Goal: Check status: Check status

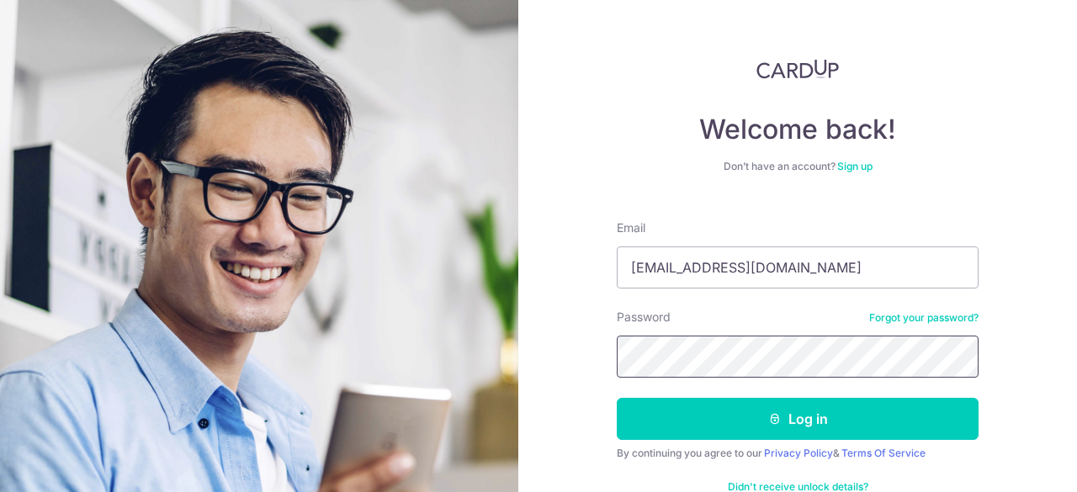
click at [617, 398] on button "Log in" at bounding box center [798, 419] width 362 height 42
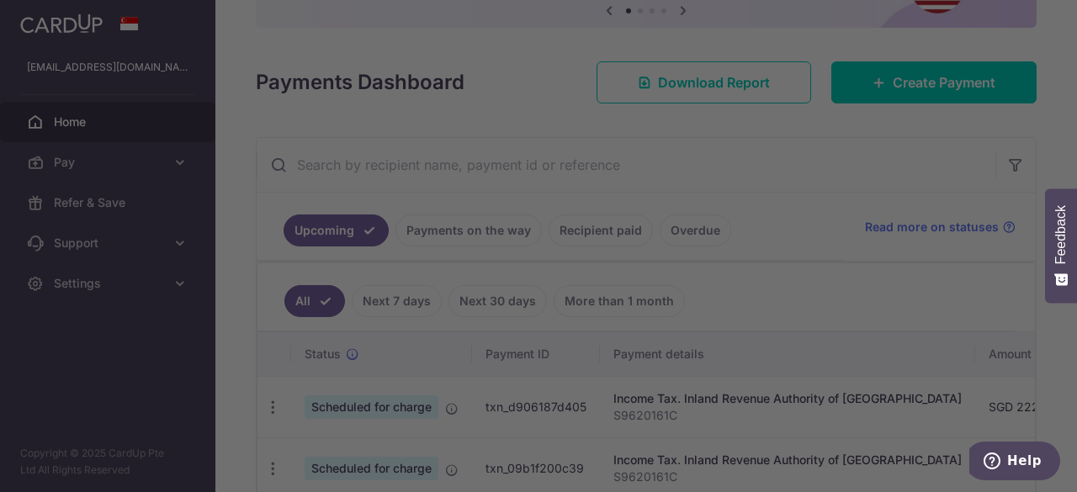
scroll to position [187, 0]
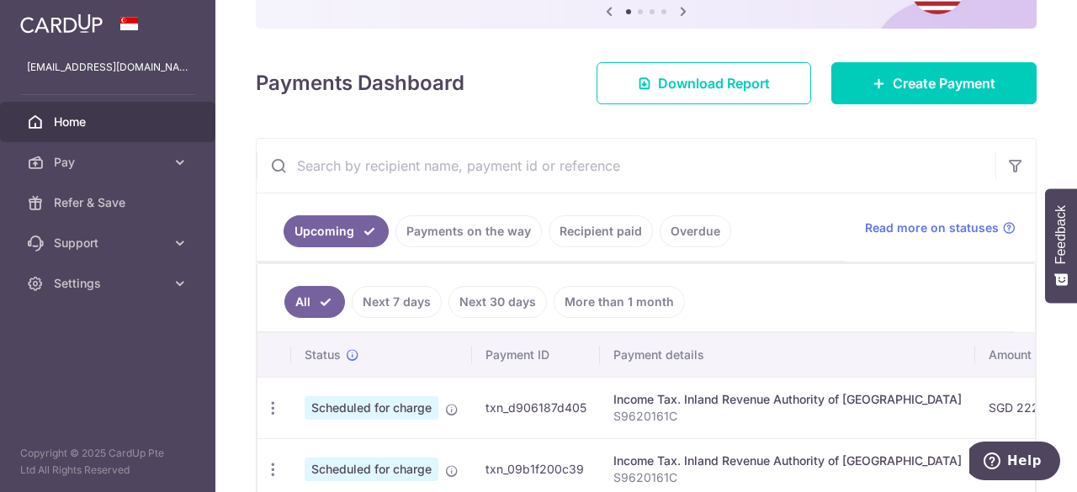
click at [460, 231] on link "Payments on the way" at bounding box center [469, 231] width 146 height 32
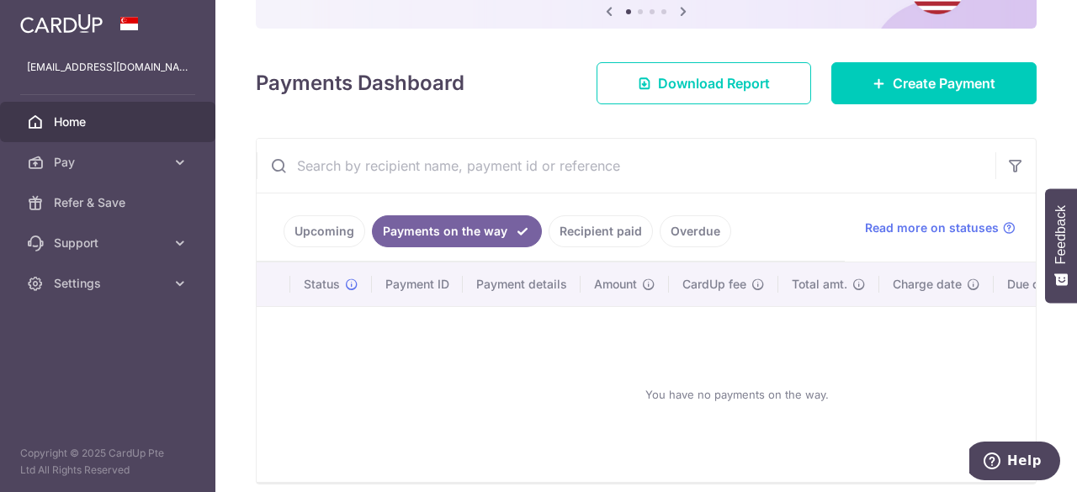
click at [601, 231] on link "Recipient paid" at bounding box center [601, 231] width 104 height 32
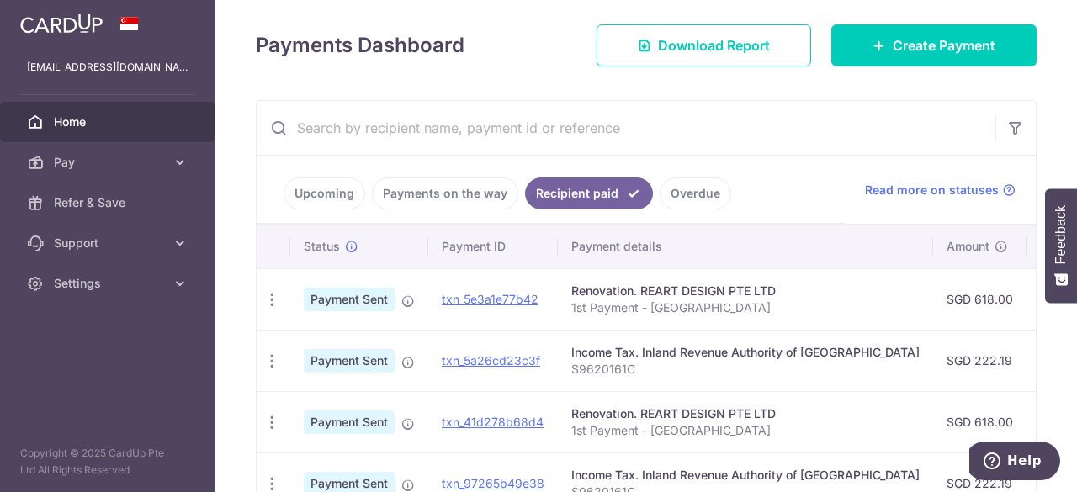
scroll to position [309, 0]
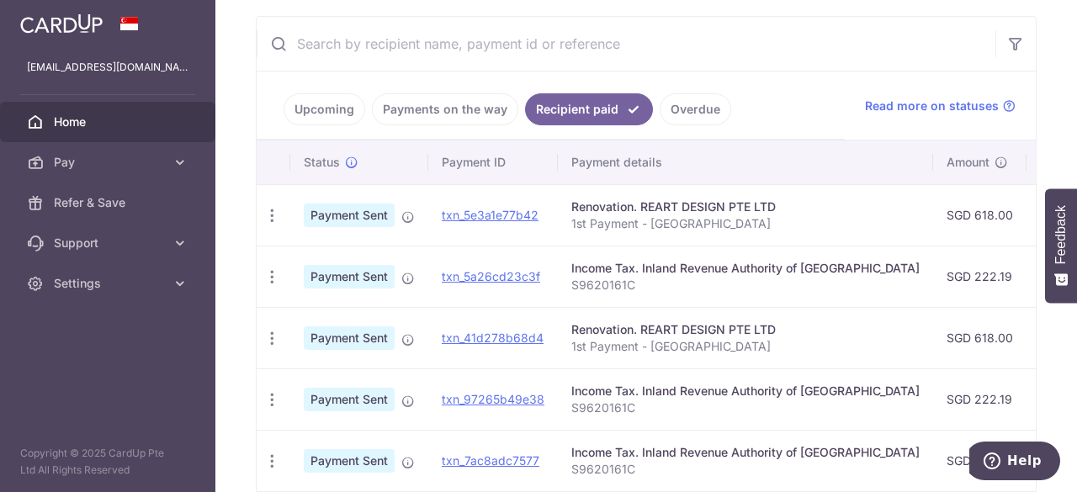
click at [329, 117] on link "Upcoming" at bounding box center [325, 109] width 82 height 32
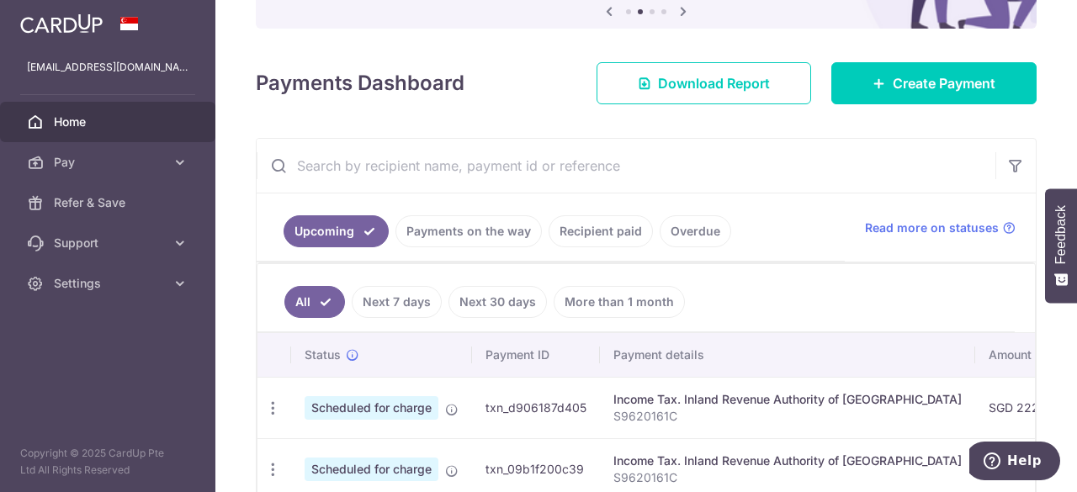
click at [573, 231] on link "Recipient paid" at bounding box center [601, 231] width 104 height 32
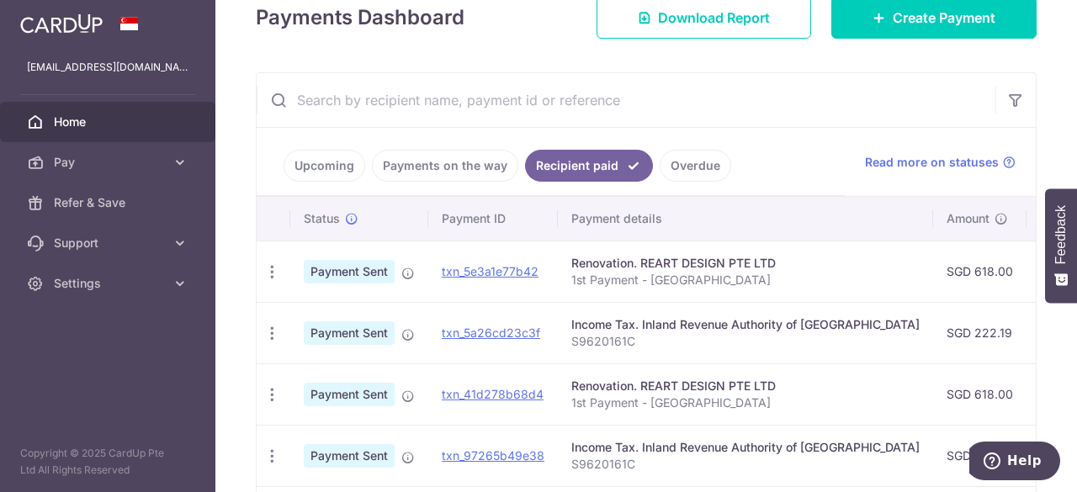
scroll to position [225, 0]
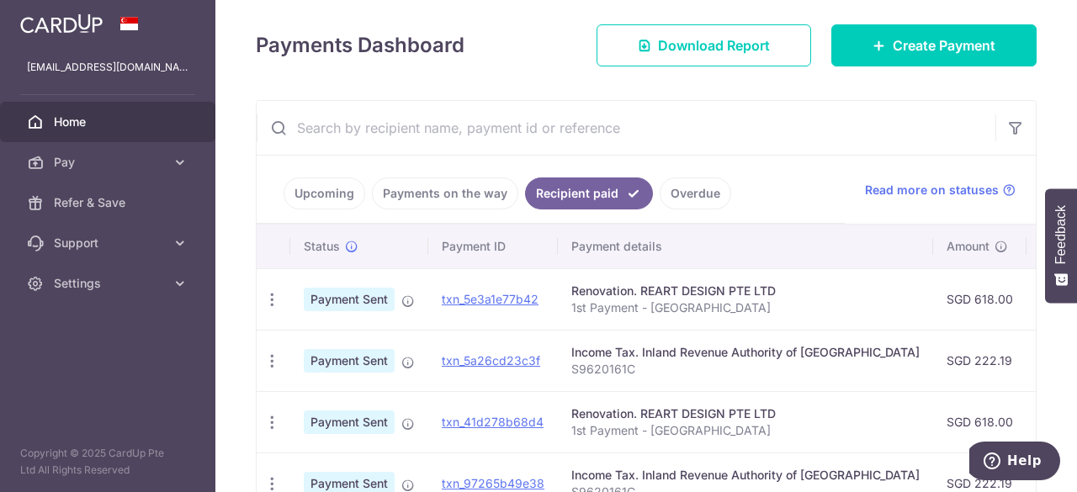
click at [476, 196] on link "Payments on the way" at bounding box center [445, 194] width 146 height 32
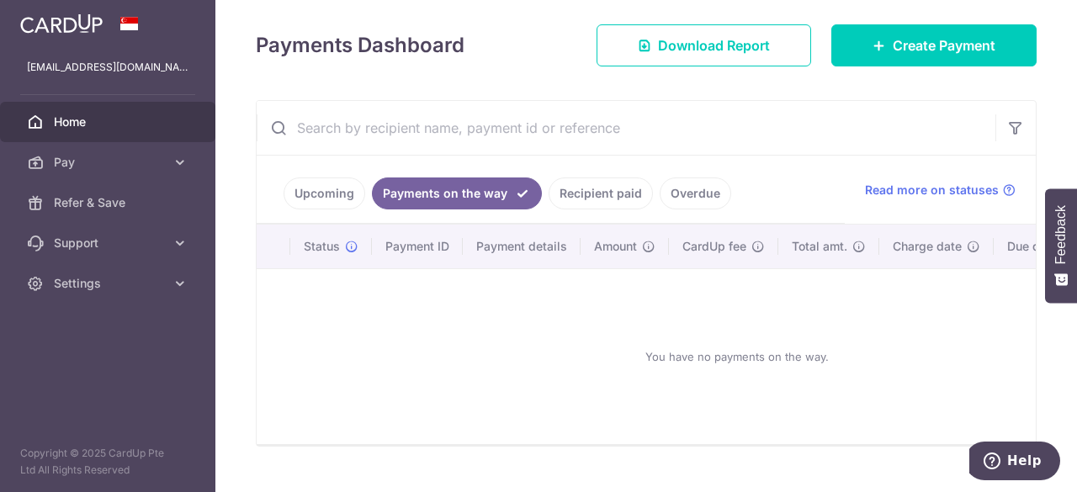
click at [575, 193] on link "Recipient paid" at bounding box center [601, 194] width 104 height 32
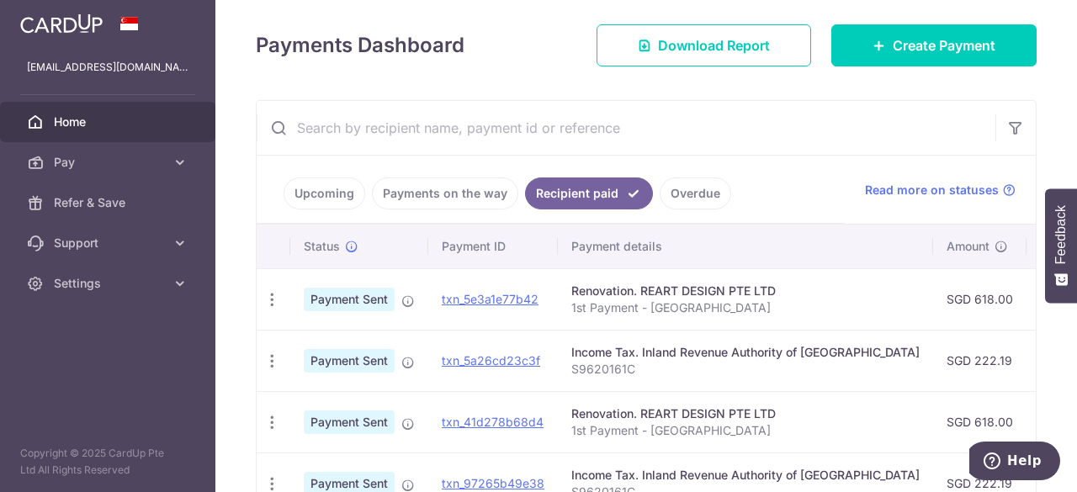
click at [343, 201] on link "Upcoming" at bounding box center [325, 194] width 82 height 32
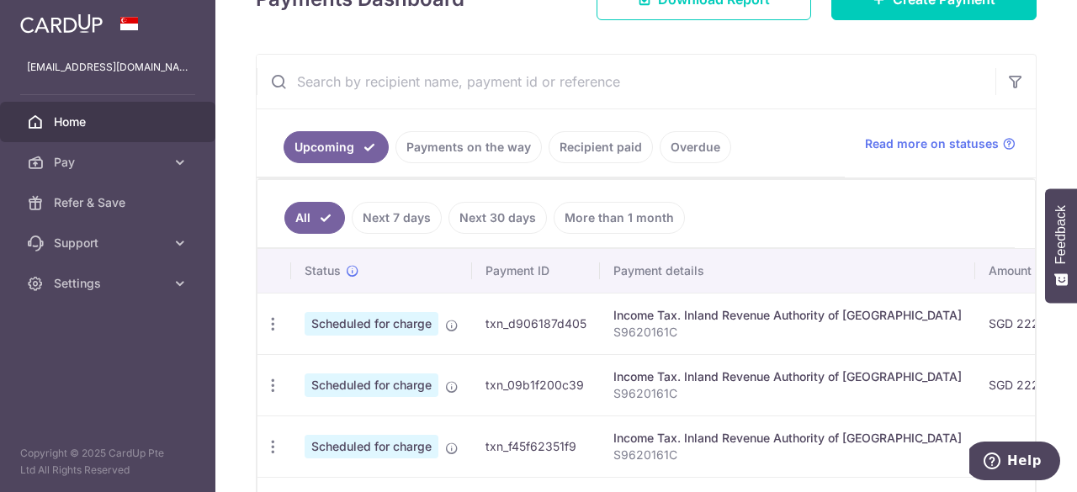
click at [504, 208] on link "Next 30 days" at bounding box center [498, 218] width 98 height 32
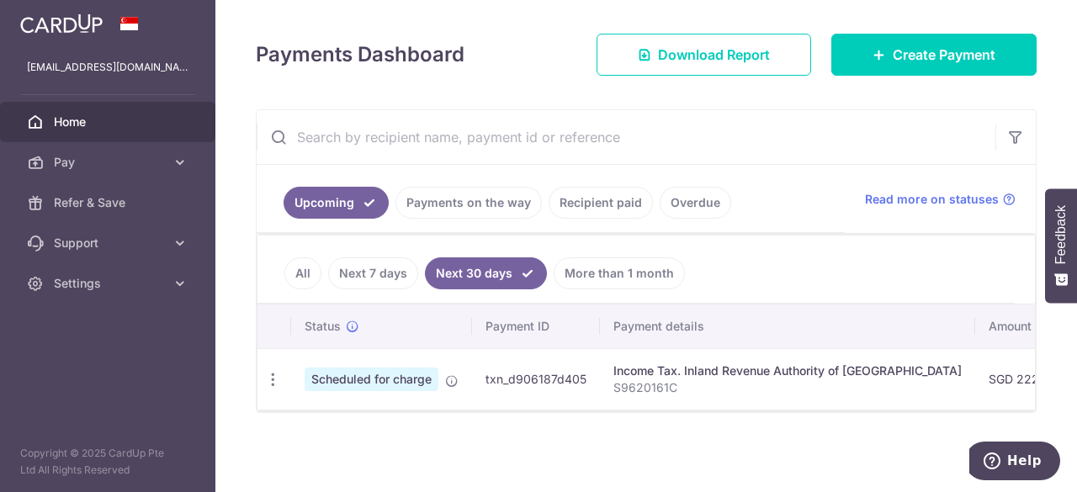
click at [585, 198] on link "Recipient paid" at bounding box center [601, 203] width 104 height 32
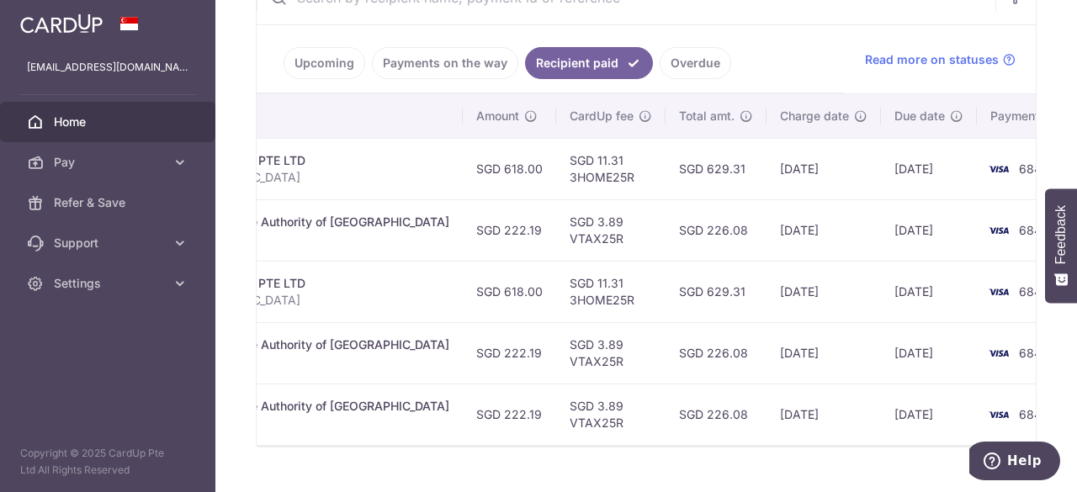
scroll to position [0, 479]
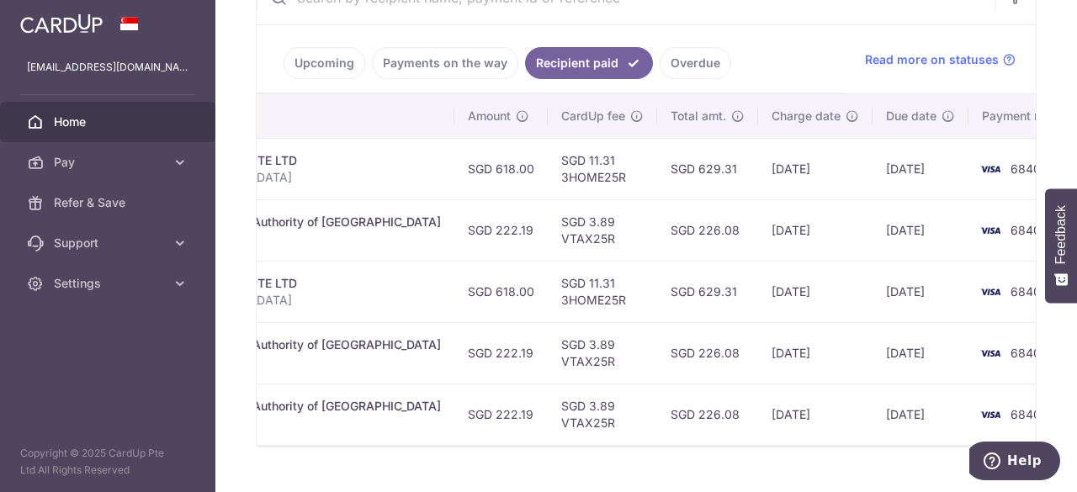
drag, startPoint x: 407, startPoint y: 290, endPoint x: 475, endPoint y: 288, distance: 68.2
click at [475, 288] on td "SGD 618.00" at bounding box center [501, 291] width 93 height 61
click at [473, 288] on td "SGD 618.00" at bounding box center [501, 291] width 93 height 61
drag, startPoint x: 471, startPoint y: 162, endPoint x: 409, endPoint y: 164, distance: 62.3
click at [455, 164] on td "SGD 618.00" at bounding box center [501, 168] width 93 height 61
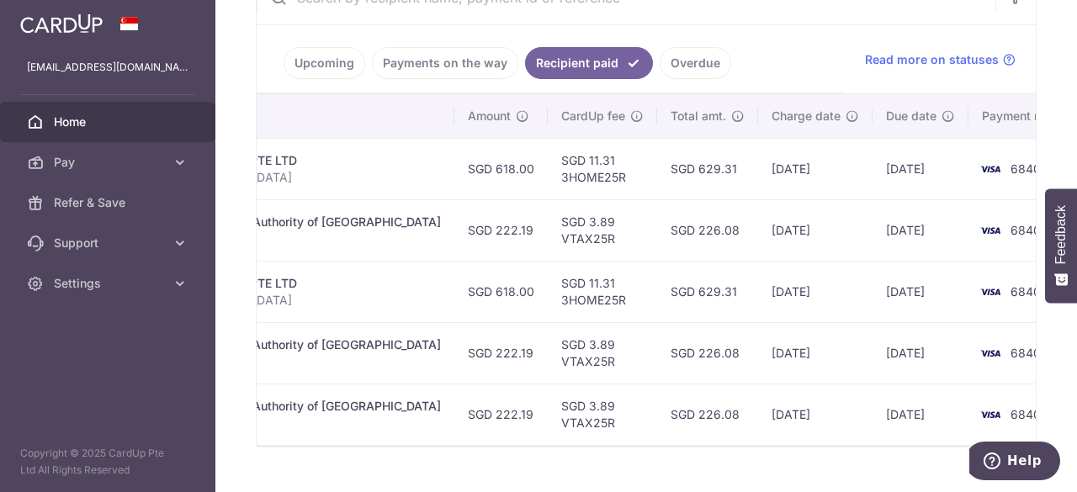
click at [455, 164] on td "SGD 618.00" at bounding box center [501, 168] width 93 height 61
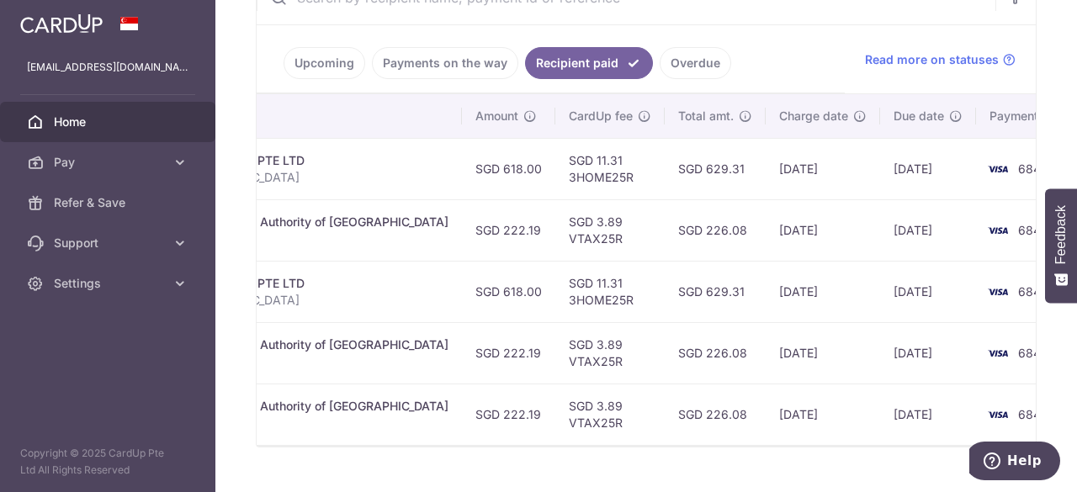
scroll to position [0, 470]
click at [293, 58] on link "Upcoming" at bounding box center [325, 63] width 82 height 32
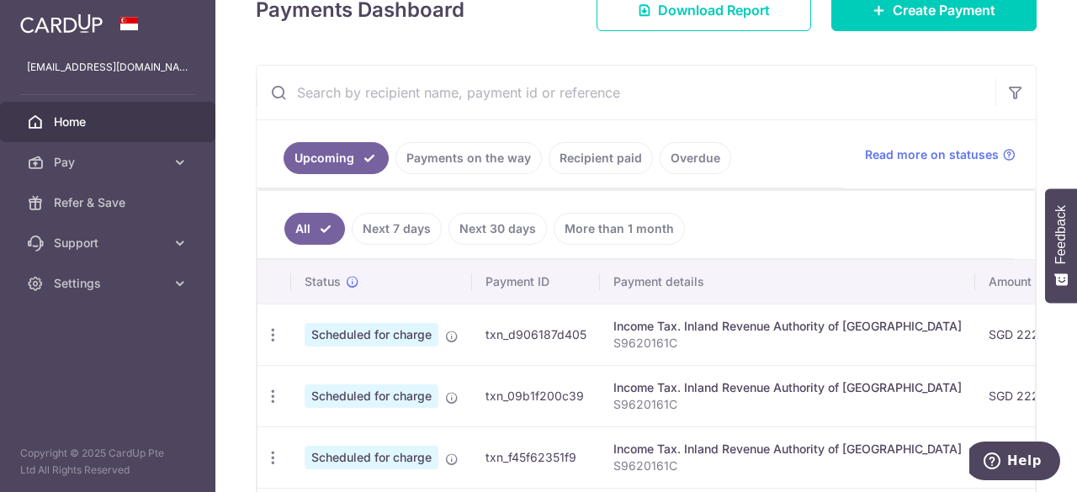
scroll to position [187, 0]
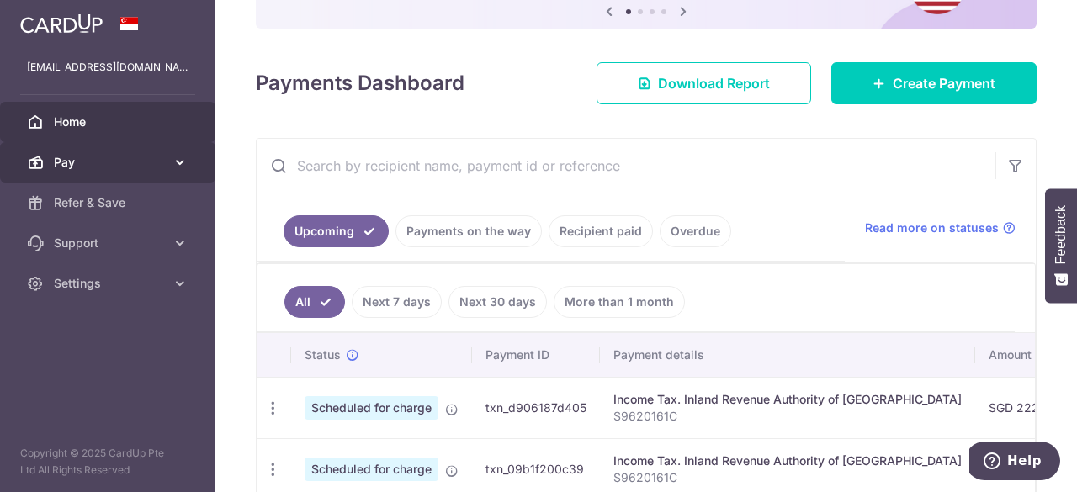
click at [132, 162] on span "Pay" at bounding box center [109, 162] width 111 height 17
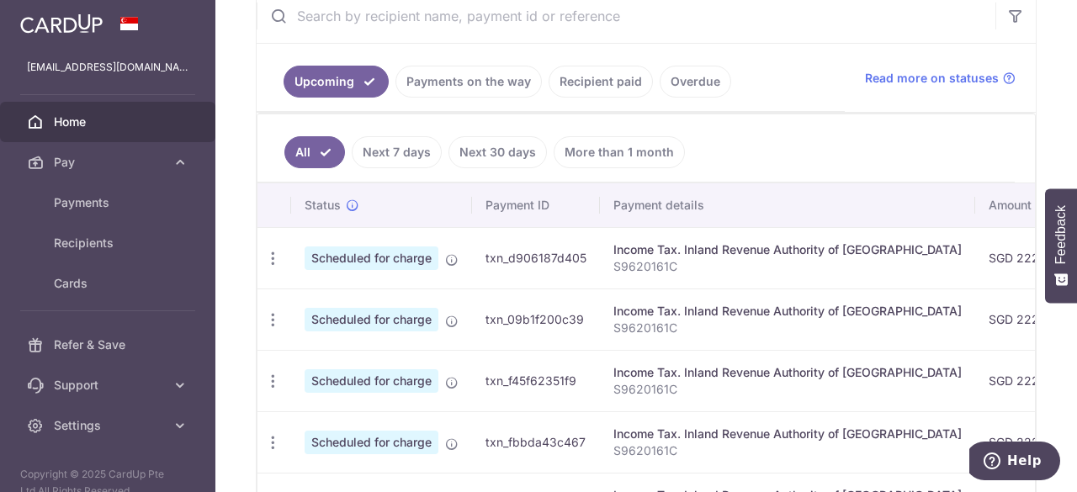
scroll to position [84, 0]
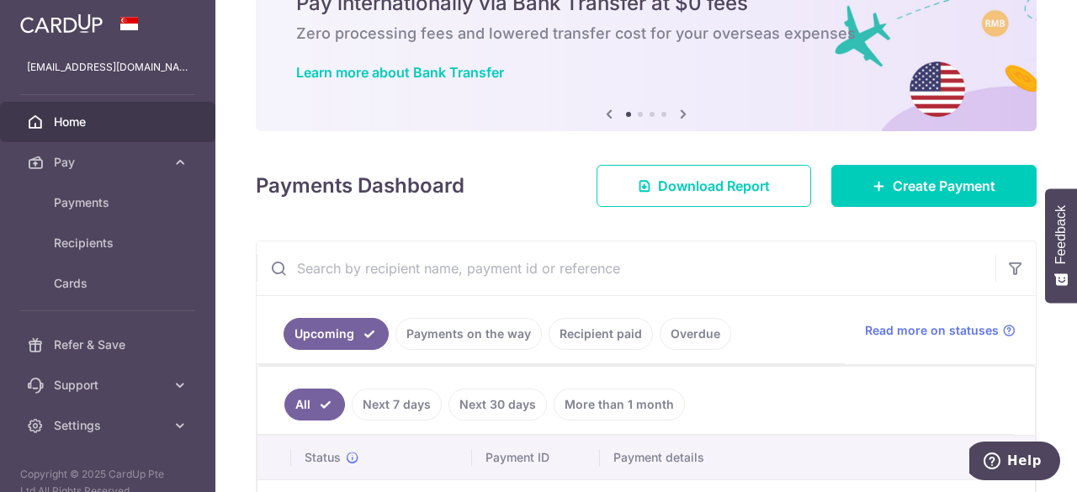
click at [450, 272] on input "text" at bounding box center [626, 269] width 739 height 54
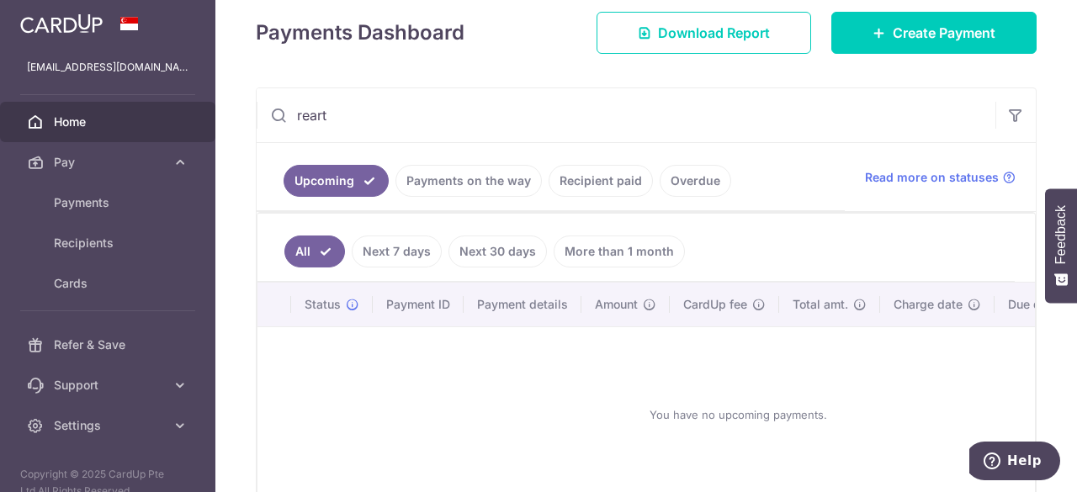
scroll to position [242, 0]
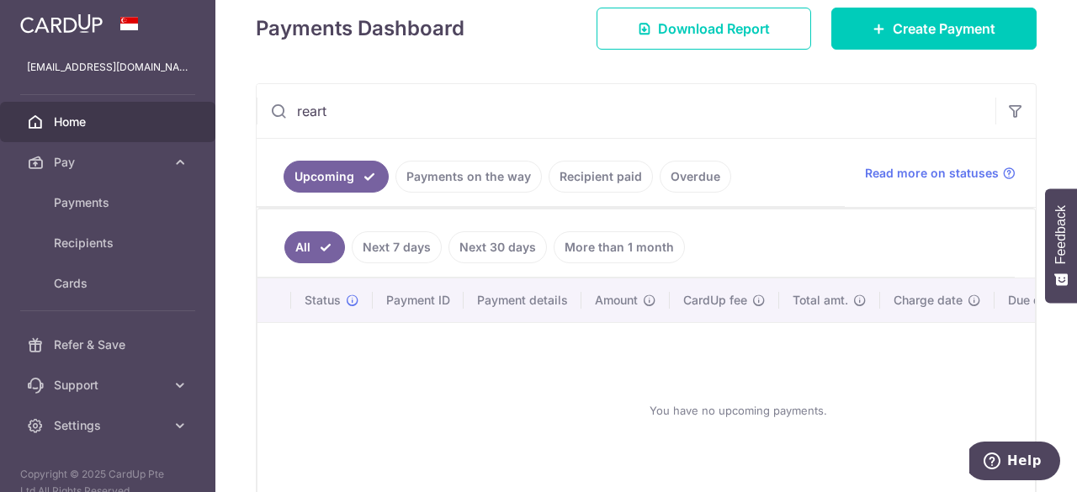
type input "reart"
click at [584, 171] on link "Recipient paid" at bounding box center [601, 177] width 104 height 32
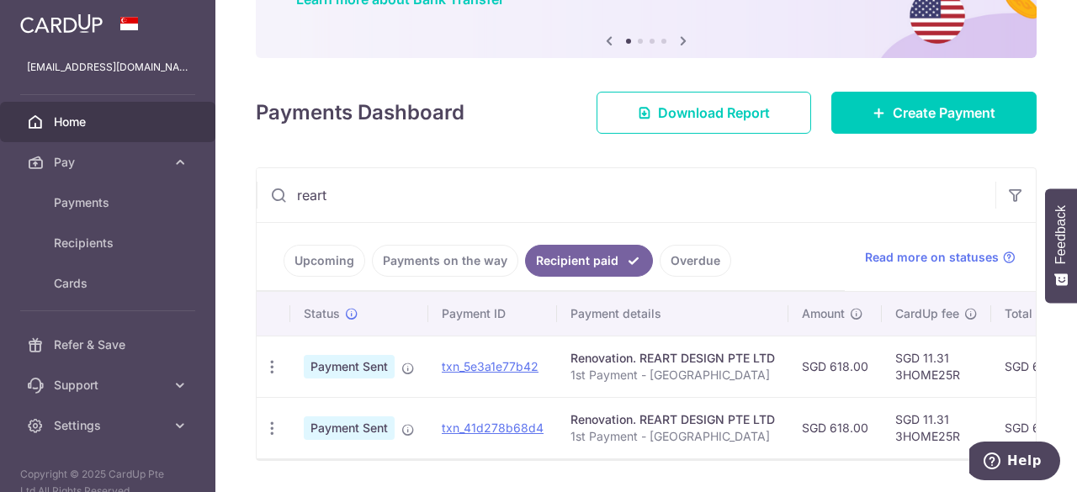
scroll to position [210, 0]
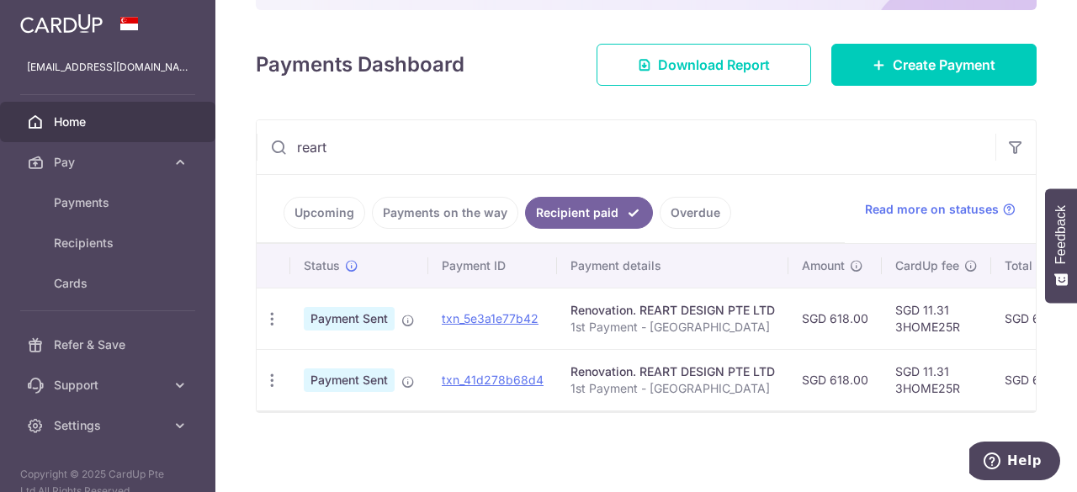
click at [468, 211] on link "Payments on the way" at bounding box center [445, 213] width 146 height 32
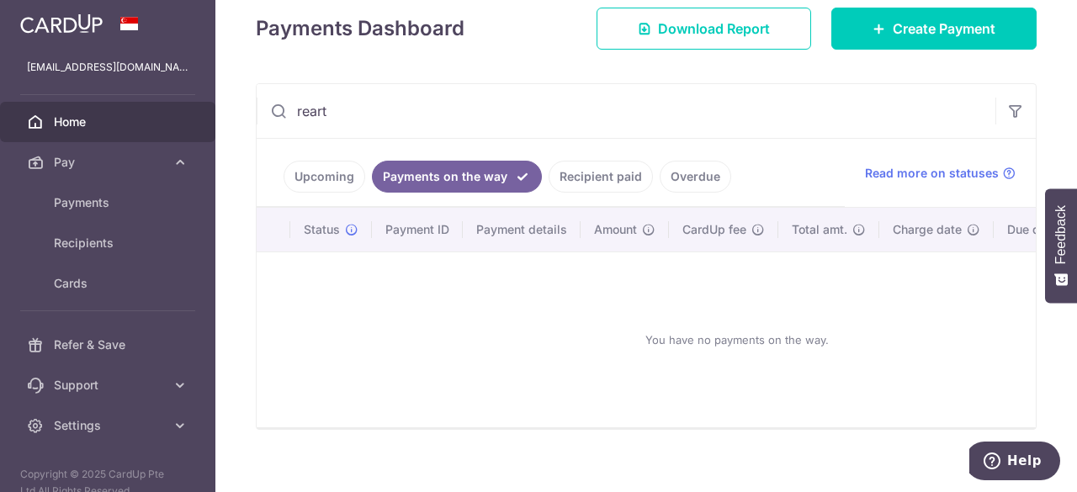
click at [702, 189] on link "Overdue" at bounding box center [696, 177] width 72 height 32
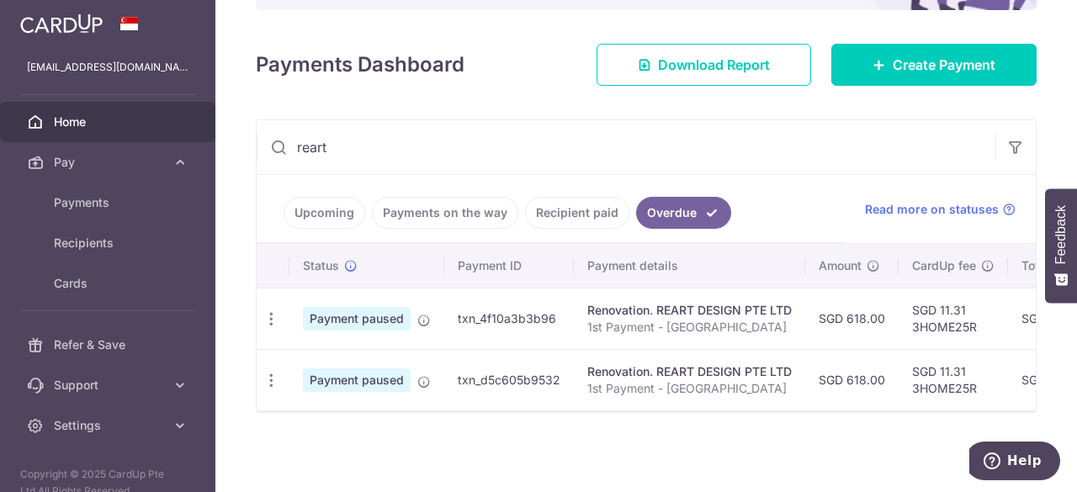
scroll to position [0, 0]
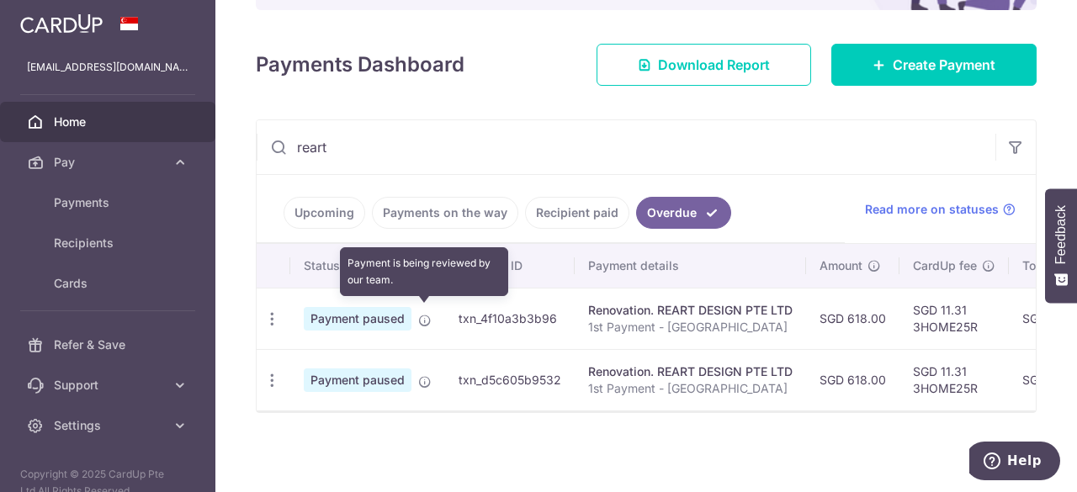
click at [421, 314] on icon at bounding box center [424, 320] width 13 height 13
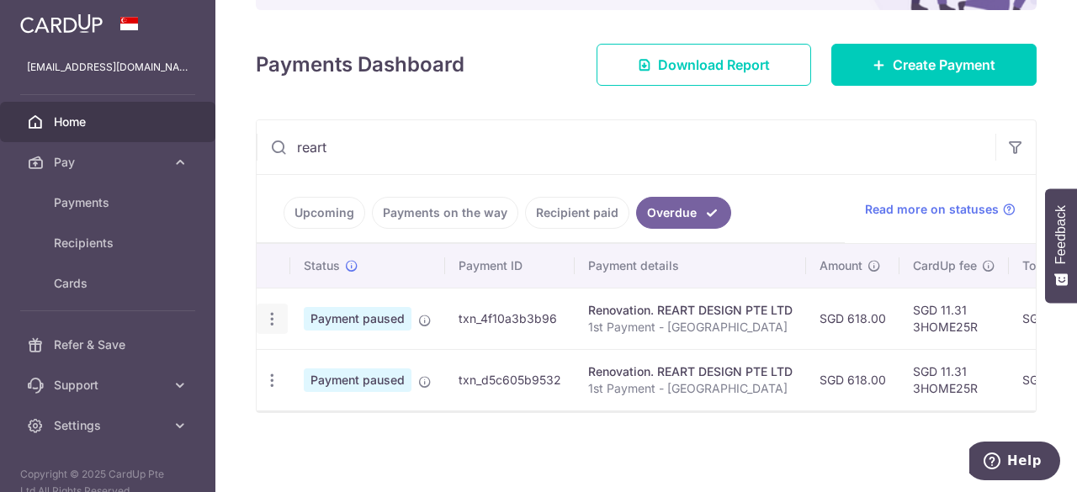
click at [276, 312] on icon "button" at bounding box center [272, 320] width 18 height 18
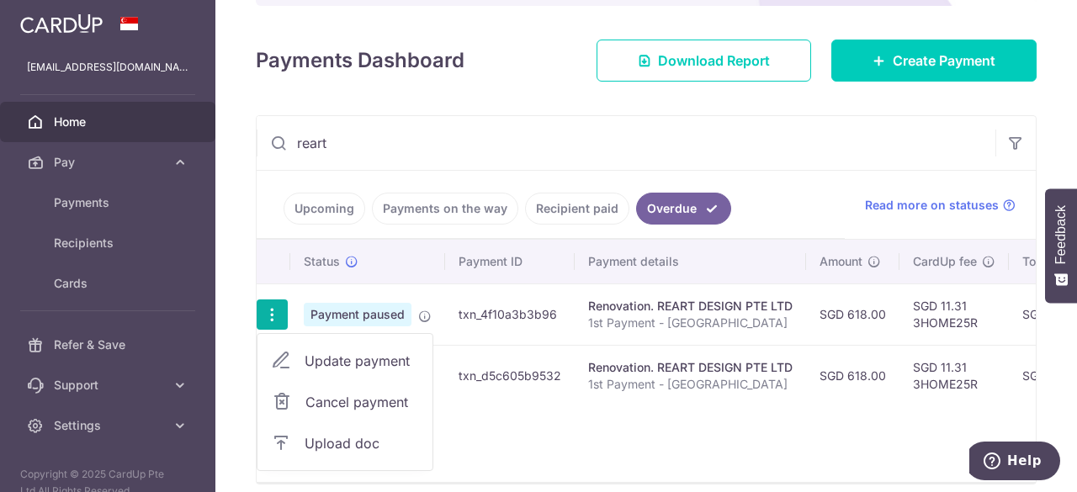
click at [766, 186] on ul "Upcoming Payments on the way Recipient paid Overdue" at bounding box center [551, 205] width 588 height 68
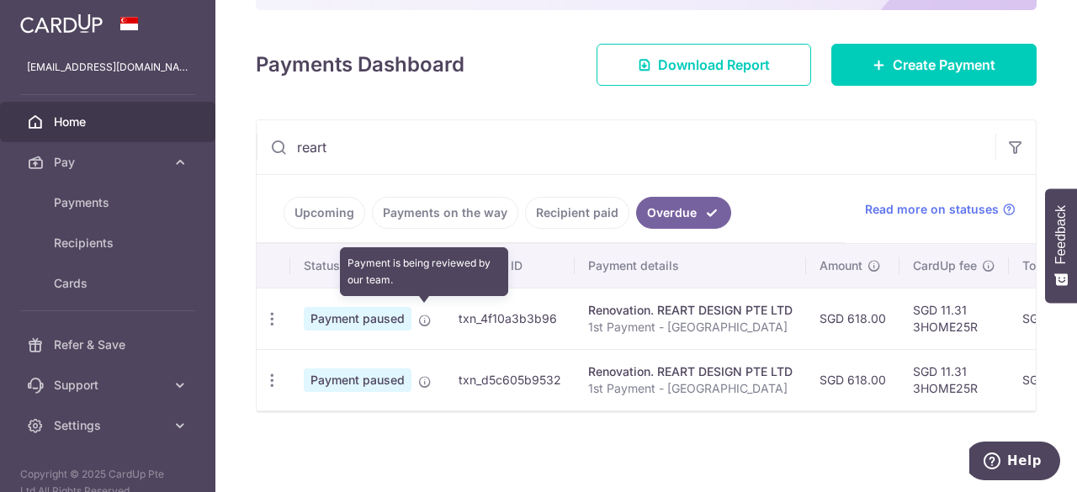
click at [423, 314] on icon at bounding box center [424, 320] width 13 height 13
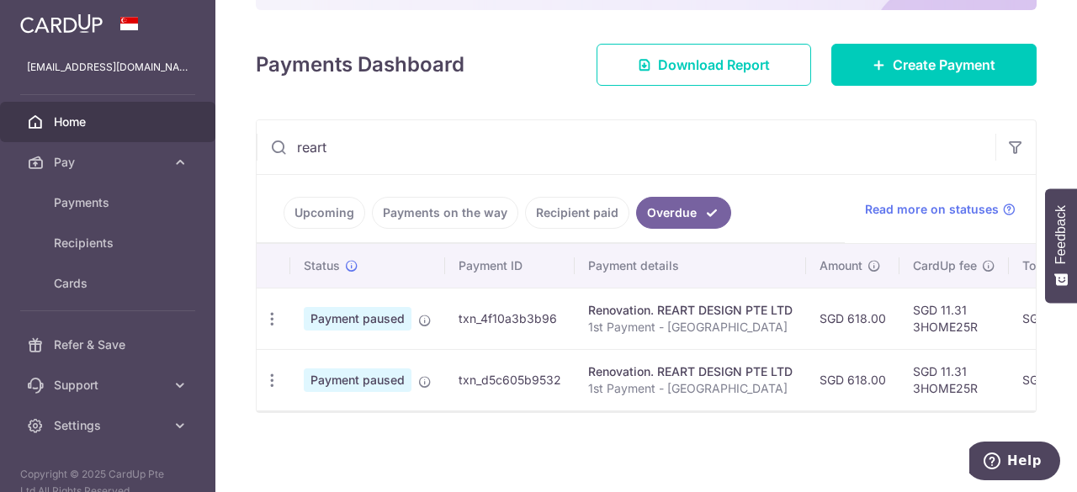
click at [349, 316] on span "Payment paused" at bounding box center [358, 319] width 108 height 24
click at [269, 314] on icon "button" at bounding box center [272, 320] width 18 height 18
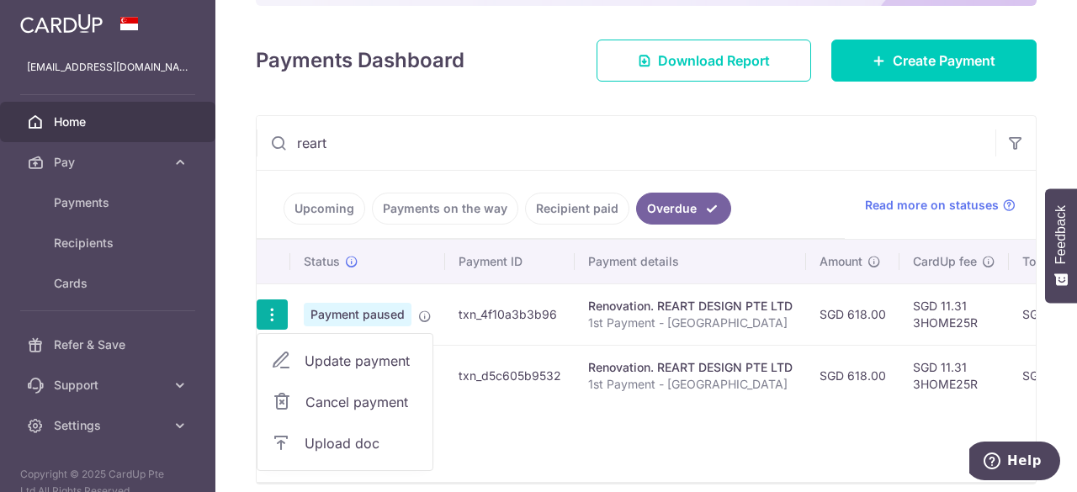
click at [270, 313] on icon "button" at bounding box center [272, 315] width 18 height 18
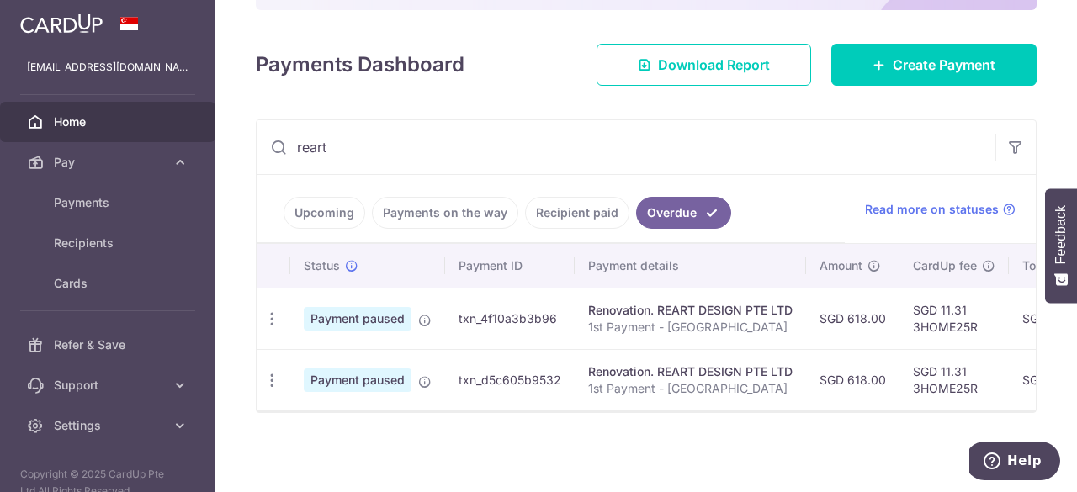
click at [781, 319] on p "1st Payment - Reno" at bounding box center [690, 327] width 205 height 17
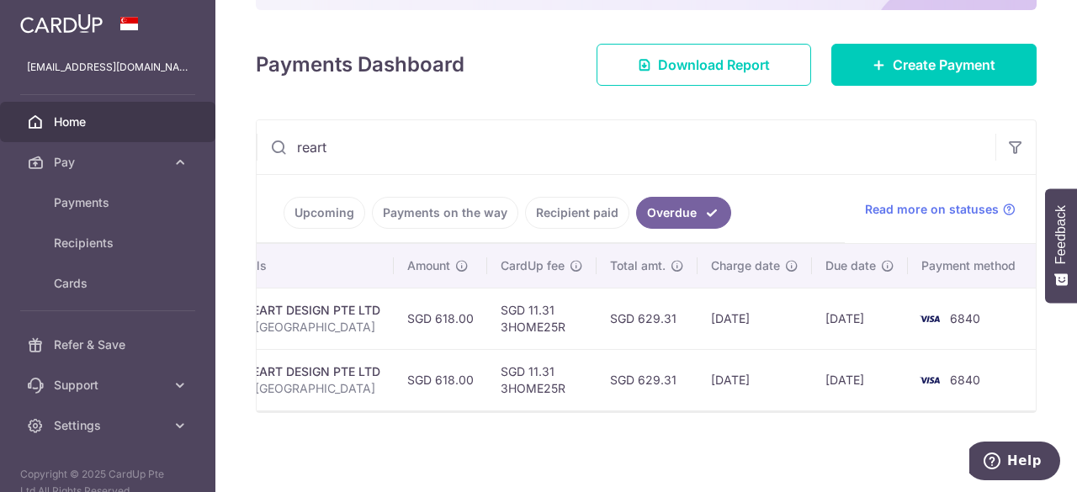
click at [928, 311] on img at bounding box center [930, 319] width 34 height 20
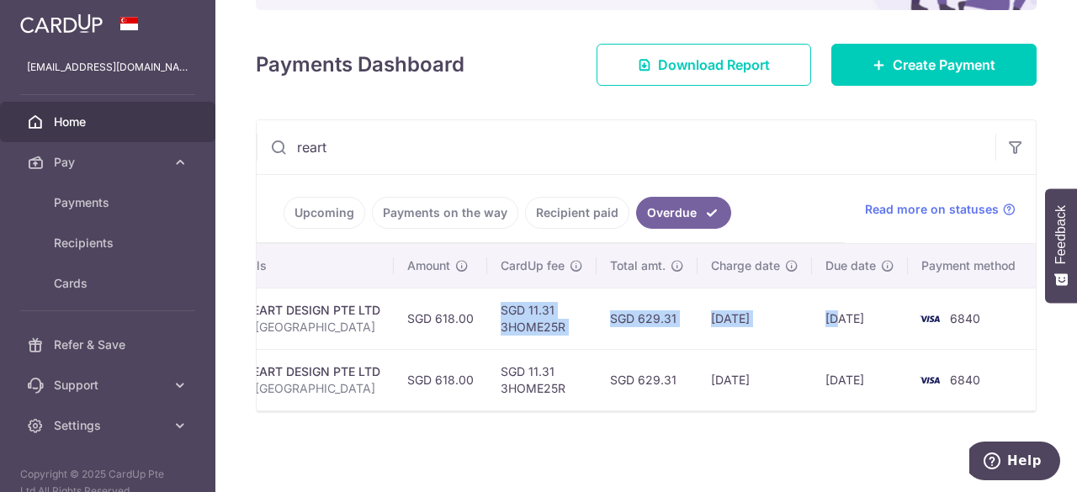
drag, startPoint x: 576, startPoint y: 310, endPoint x: 845, endPoint y: 315, distance: 269.4
click at [840, 316] on tr "Update payment Cancel payment Upload doc Payment paused txn_4f10a3b3b96 Renovat…" at bounding box center [440, 318] width 1192 height 61
click at [846, 314] on td "26/09/2025" at bounding box center [860, 318] width 96 height 61
